Goal: Find specific page/section: Find specific page/section

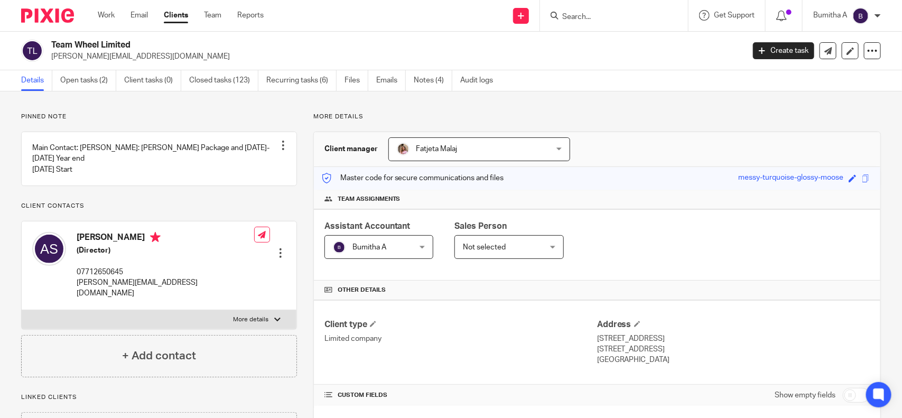
scroll to position [198, 0]
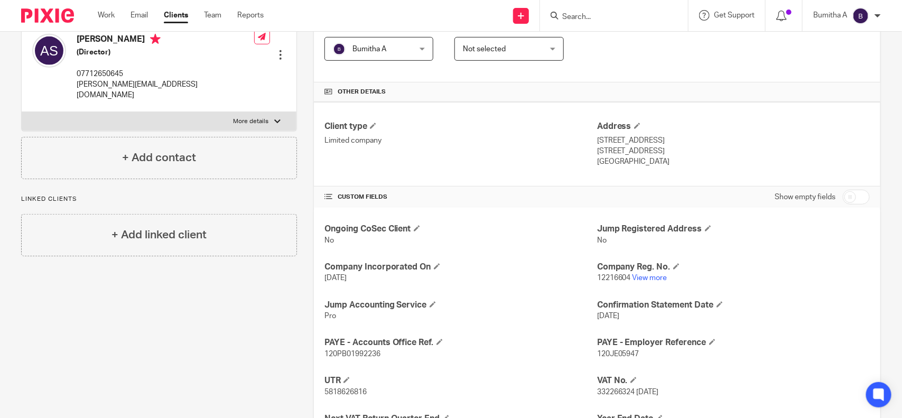
click at [611, 20] on input "Search" at bounding box center [608, 18] width 95 height 10
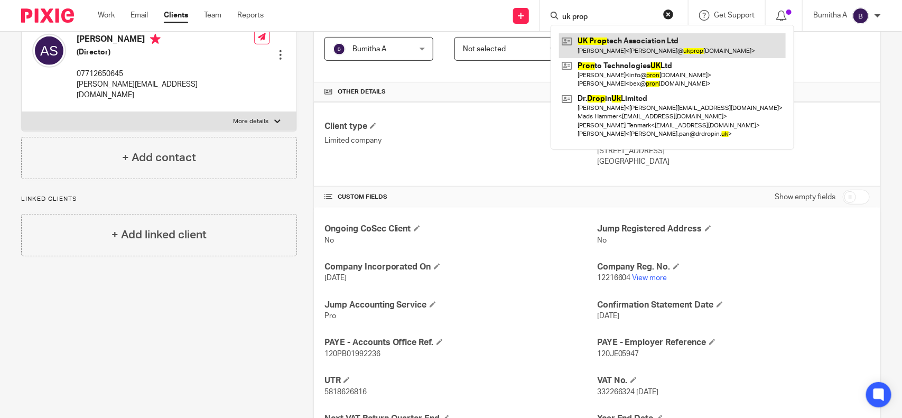
type input "uk prop"
click at [609, 38] on link at bounding box center [672, 45] width 227 height 24
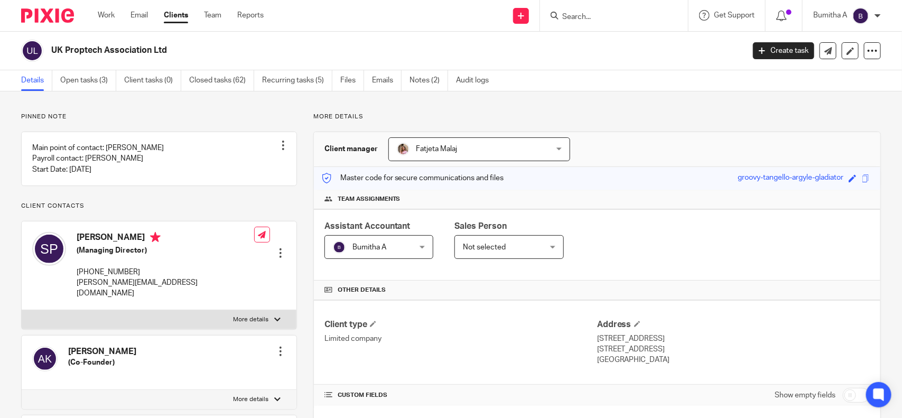
scroll to position [289, 0]
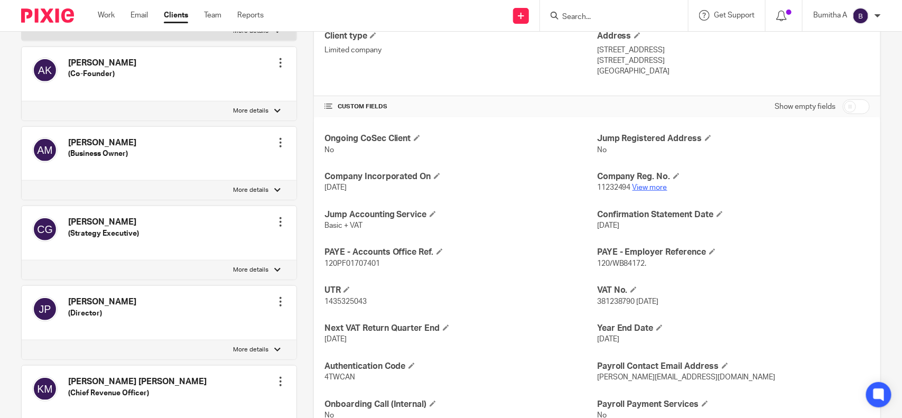
click at [635, 190] on link "View more" at bounding box center [650, 187] width 35 height 7
